Goal: Task Accomplishment & Management: Manage account settings

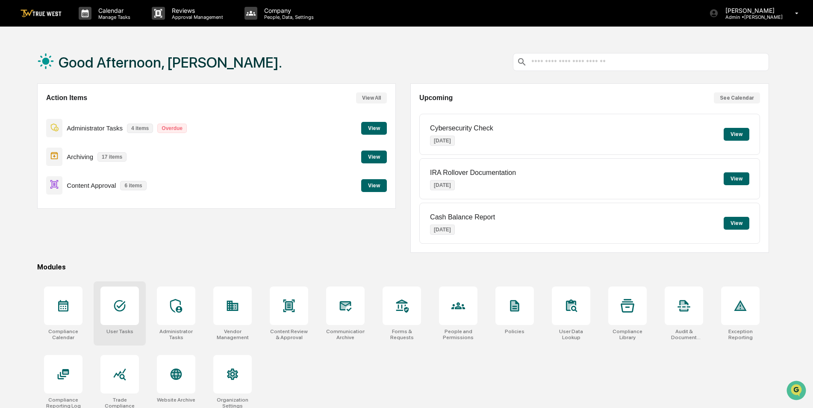
click at [121, 306] on icon at bounding box center [120, 306] width 12 height 12
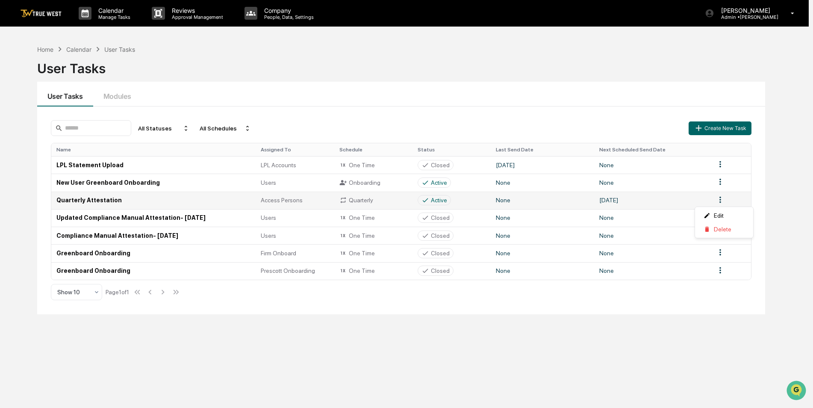
click at [725, 203] on html "Calendar Manage Tasks Reviews Approval Management Company People, Data, Setting…" at bounding box center [406, 204] width 813 height 408
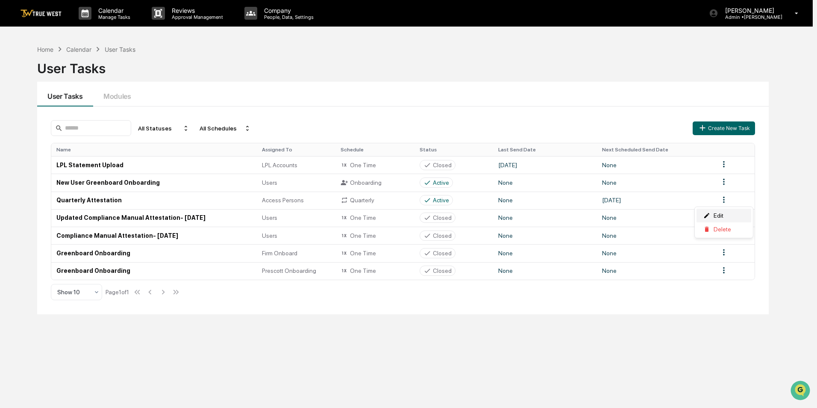
click at [717, 215] on div "Edit" at bounding box center [724, 216] width 55 height 14
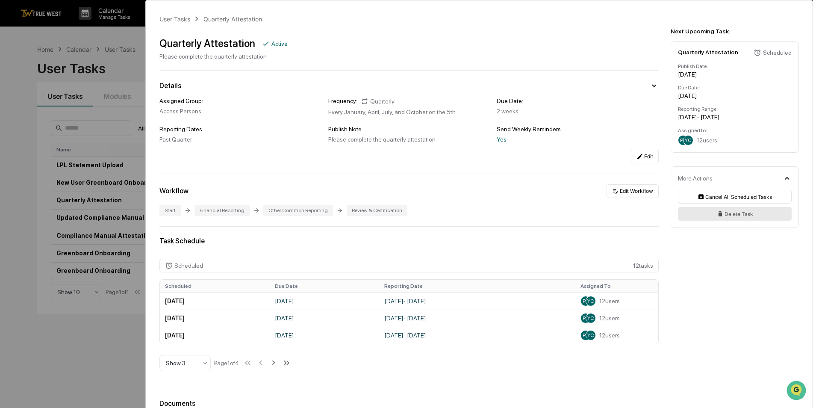
click at [731, 216] on button "Delete Task" at bounding box center [735, 214] width 114 height 14
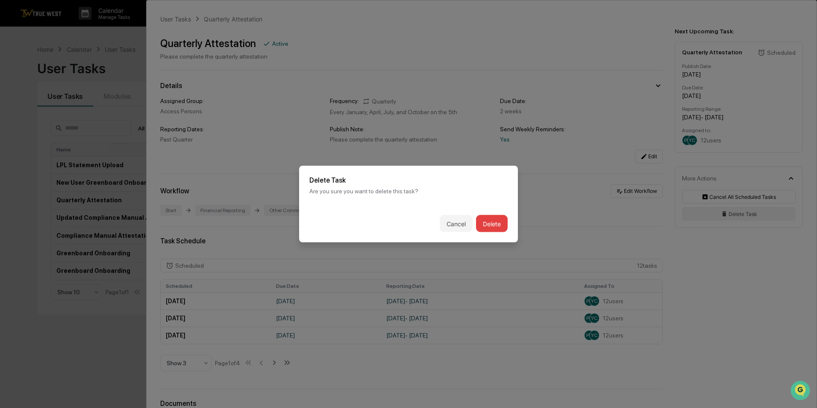
click at [498, 222] on button "Delete" at bounding box center [492, 223] width 32 height 17
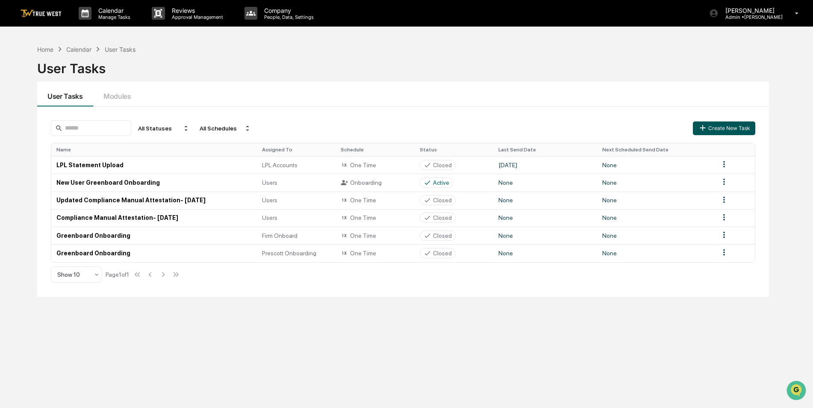
click at [715, 129] on button "Create New Task" at bounding box center [724, 128] width 62 height 14
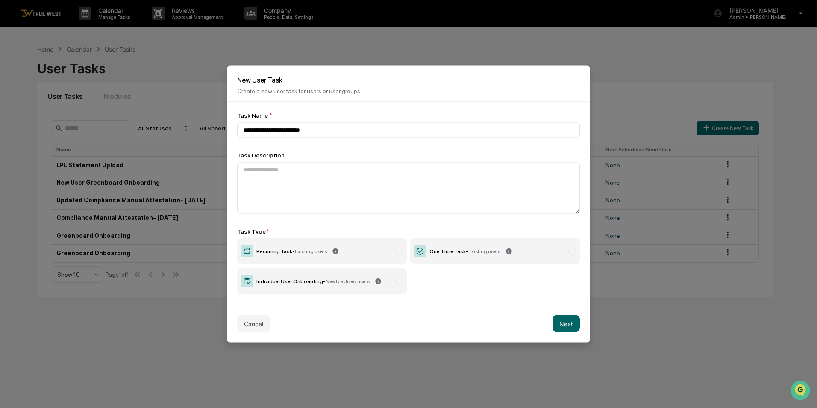
type input "**********"
click at [477, 253] on span "Existing users" at bounding box center [484, 251] width 32 height 6
click at [562, 323] on button "Next" at bounding box center [566, 323] width 27 height 17
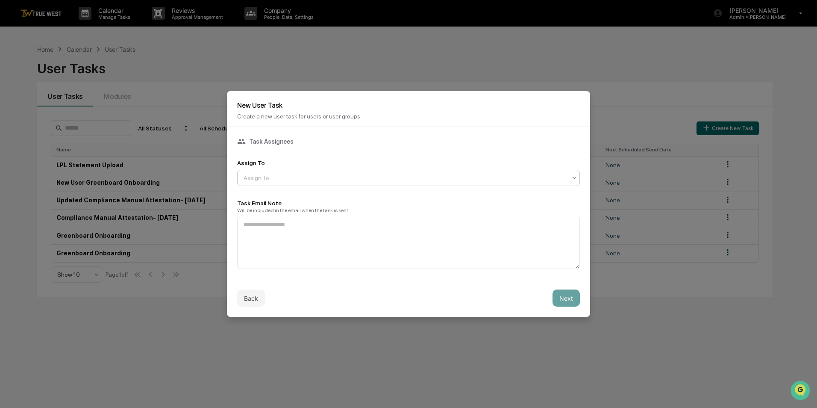
click at [294, 184] on div "Assign To" at bounding box center [408, 178] width 343 height 16
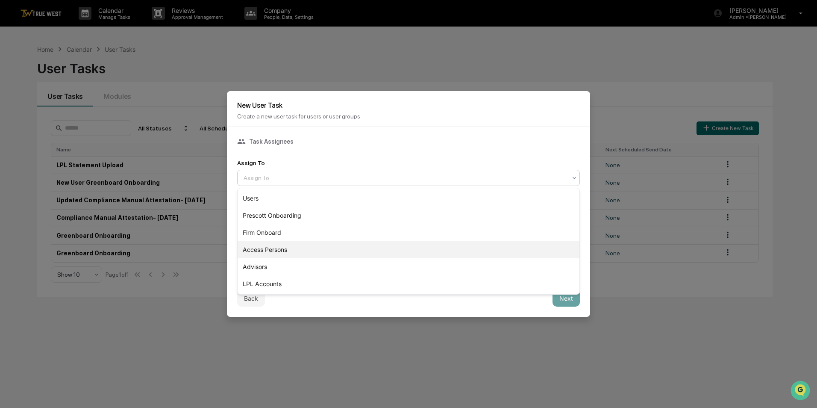
click at [287, 247] on div "Access Persons" at bounding box center [409, 249] width 342 height 17
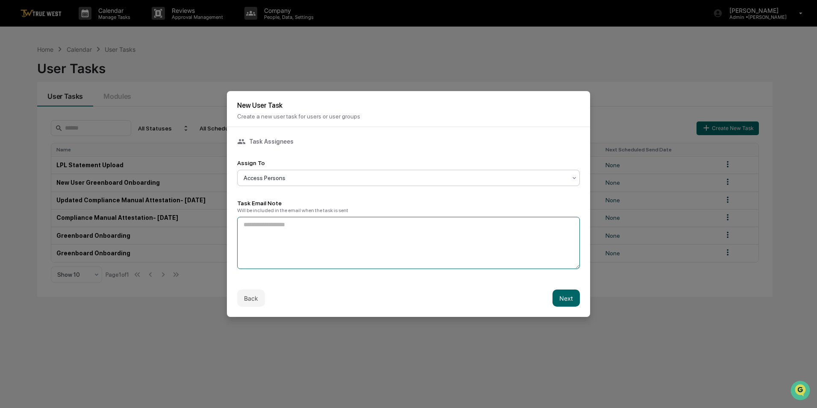
click at [288, 246] on textarea at bounding box center [408, 243] width 343 height 52
type textarea "**********"
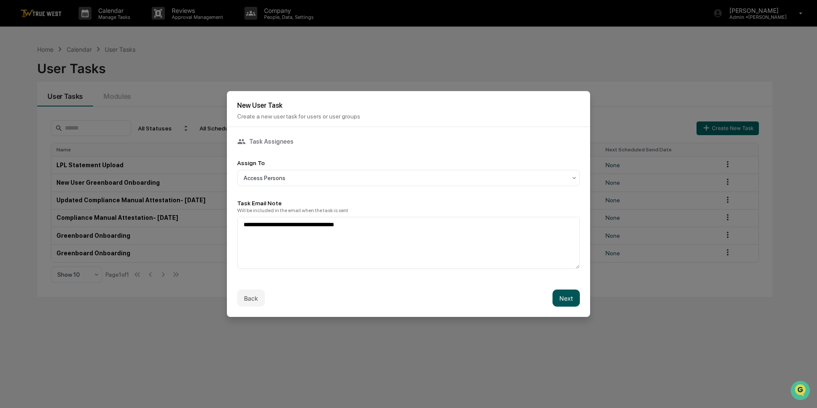
click at [562, 297] on button "Next" at bounding box center [566, 297] width 27 height 17
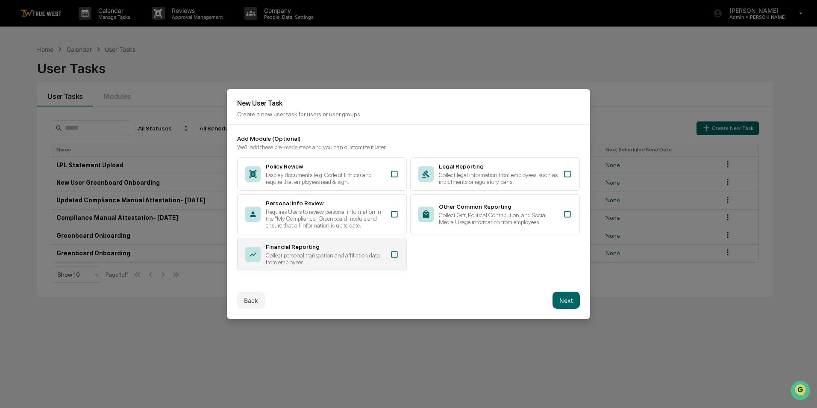
click at [353, 254] on div "Collect personal transaction and affiliation data from employees." at bounding box center [325, 259] width 119 height 14
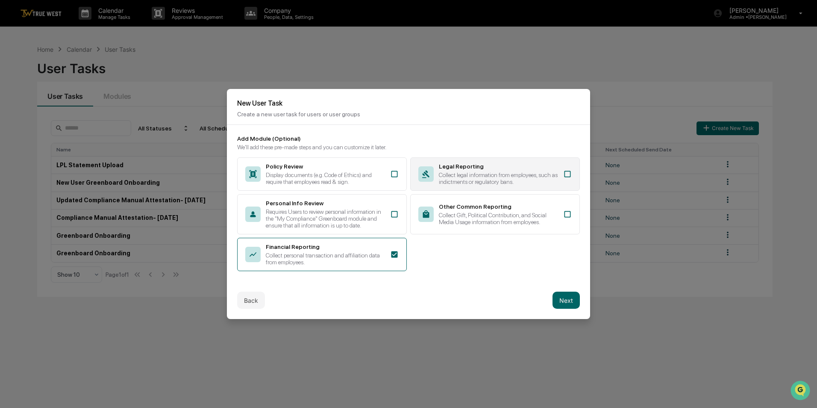
click at [498, 162] on div "Legal Reporting Collect legal information from employees, such as indictments o…" at bounding box center [495, 173] width 170 height 33
click at [568, 306] on button "Next" at bounding box center [566, 299] width 27 height 17
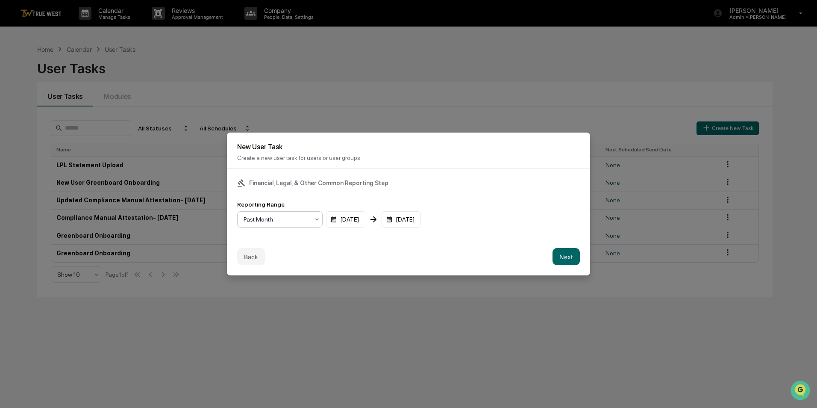
click at [290, 220] on div at bounding box center [277, 219] width 66 height 9
click at [285, 257] on div "Past Quarter" at bounding box center [280, 256] width 85 height 17
click at [563, 259] on button "Next" at bounding box center [566, 256] width 27 height 17
click at [276, 223] on div "mm/dd/yyyy" at bounding box center [263, 219] width 53 height 16
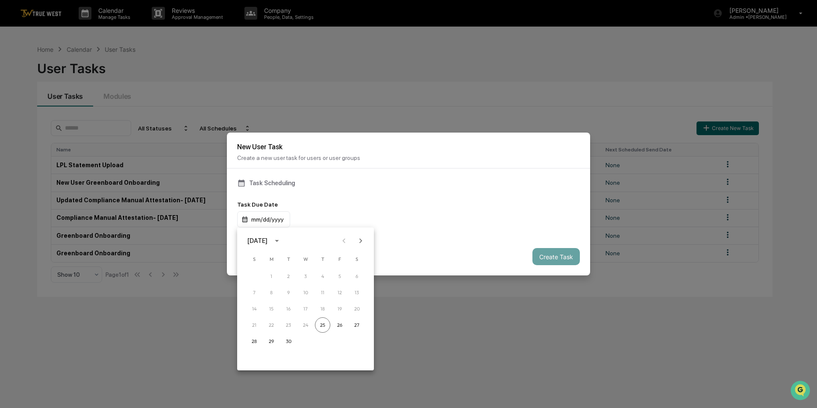
click at [363, 241] on icon "Next month" at bounding box center [360, 240] width 9 height 9
click at [340, 338] on button "31" at bounding box center [339, 340] width 15 height 15
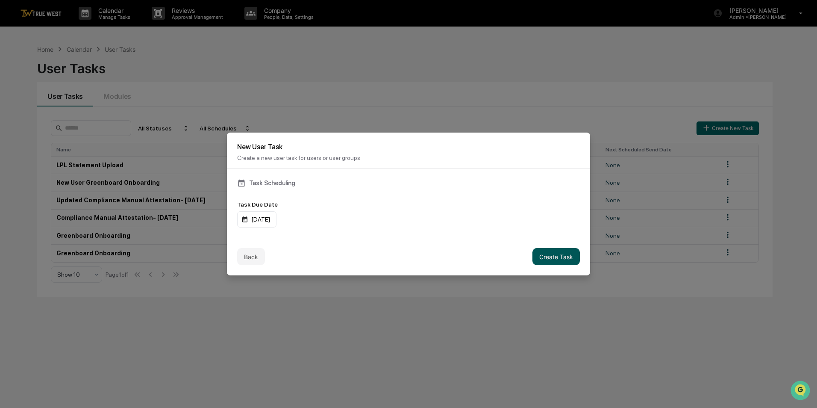
click at [544, 258] on button "Create Task" at bounding box center [555, 256] width 47 height 17
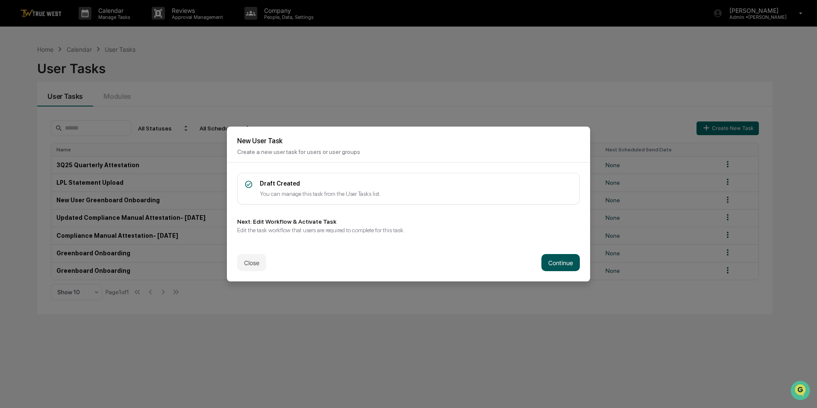
click at [553, 263] on button "Continue" at bounding box center [560, 262] width 38 height 17
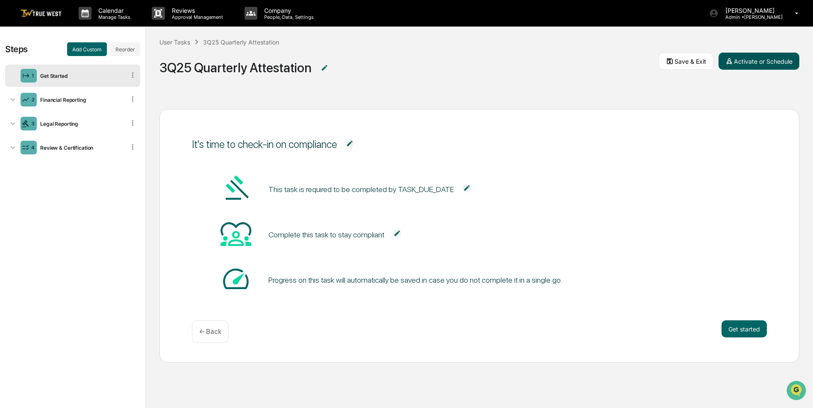
click at [756, 61] on button "Activate or Schedule" at bounding box center [758, 61] width 81 height 17
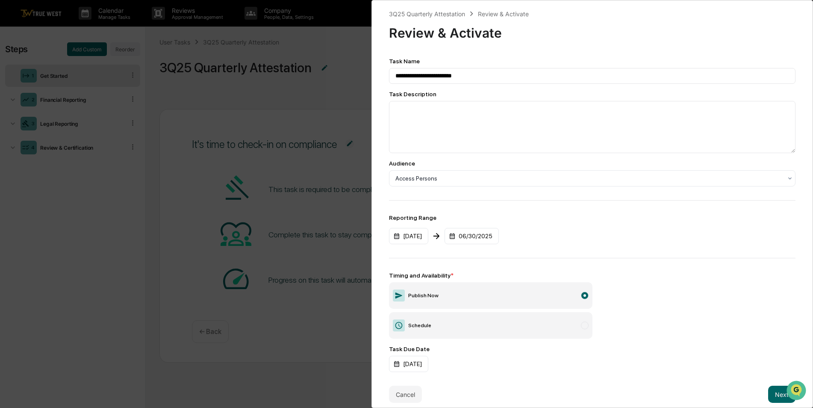
click at [472, 327] on label "Schedule" at bounding box center [490, 325] width 203 height 26
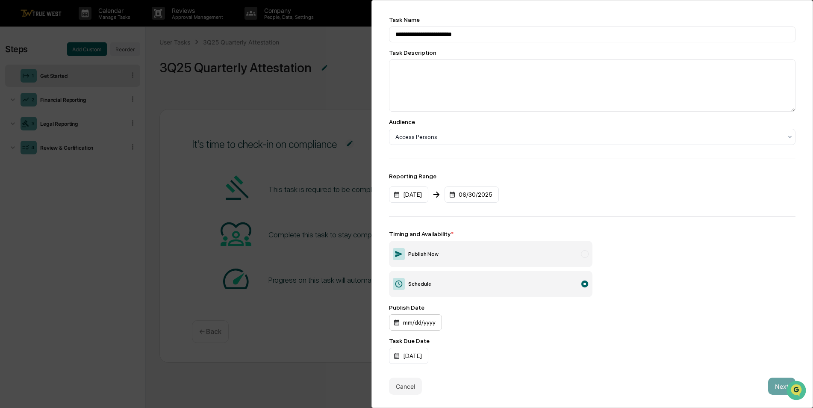
click at [423, 314] on div "mm/dd/yyyy" at bounding box center [415, 322] width 53 height 16
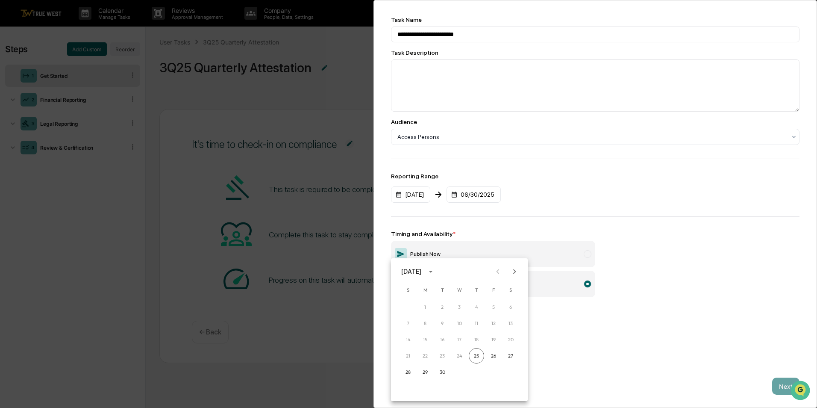
click at [515, 273] on icon "Next month" at bounding box center [514, 271] width 3 height 5
click at [461, 338] on button "15" at bounding box center [459, 339] width 15 height 15
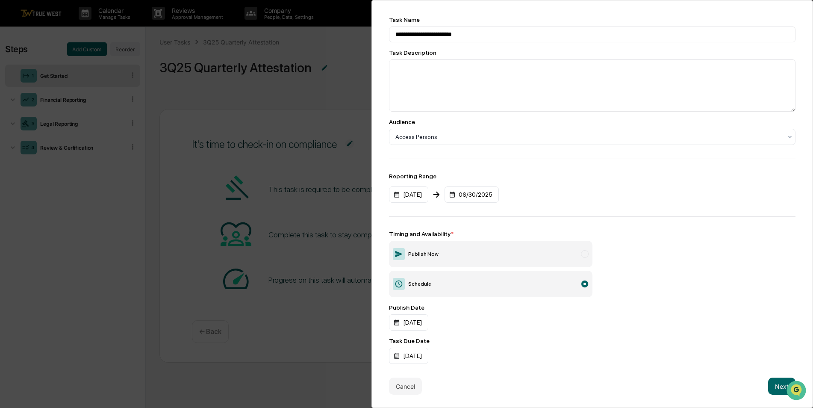
click at [608, 351] on div "[DATE]" at bounding box center [592, 355] width 406 height 16
click at [769, 382] on button "Next" at bounding box center [781, 385] width 27 height 17
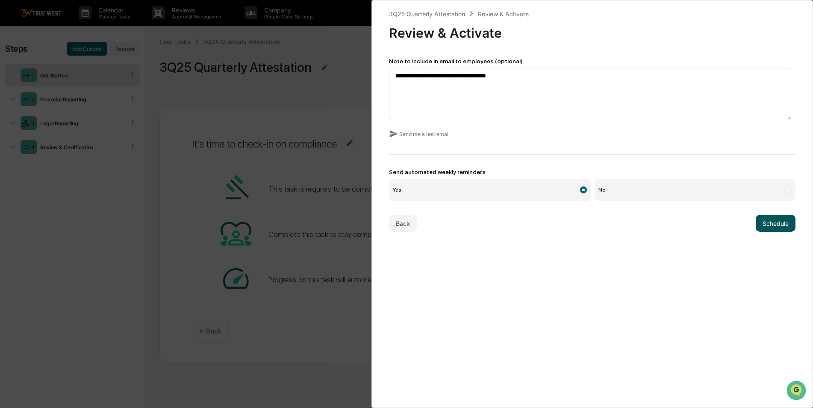
click at [764, 222] on button "Schedule" at bounding box center [776, 223] width 40 height 17
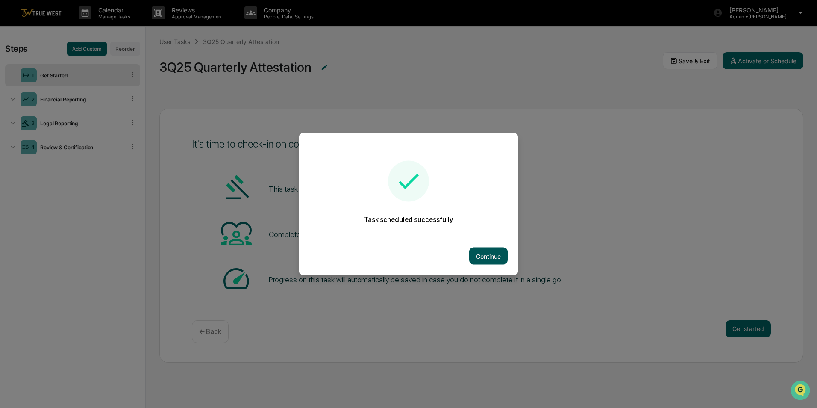
click at [483, 258] on button "Continue" at bounding box center [488, 255] width 38 height 17
